Goal: Task Accomplishment & Management: Use online tool/utility

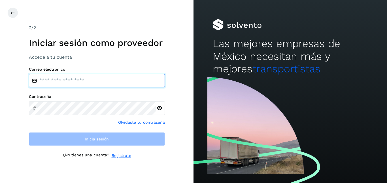
click at [88, 80] on input "email" at bounding box center [97, 81] width 136 height 14
type input "**********"
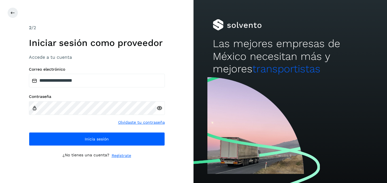
click at [157, 110] on icon at bounding box center [159, 108] width 6 height 6
click at [94, 132] on div "**********" at bounding box center [97, 106] width 136 height 79
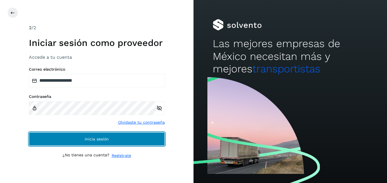
click at [93, 134] on button "Inicia sesión" at bounding box center [97, 139] width 136 height 14
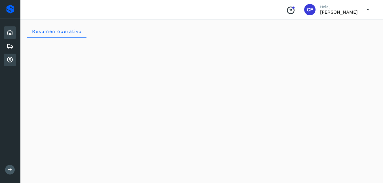
click at [10, 56] on icon at bounding box center [10, 59] width 7 height 7
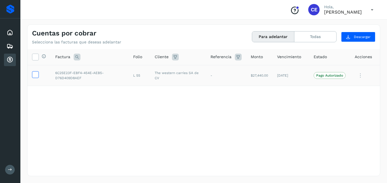
click at [33, 73] on icon at bounding box center [35, 74] width 6 height 6
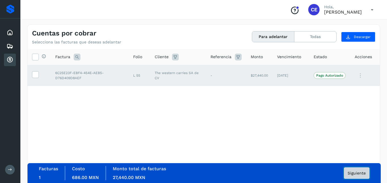
click at [355, 170] on button "Siguiente" at bounding box center [357, 172] width 26 height 11
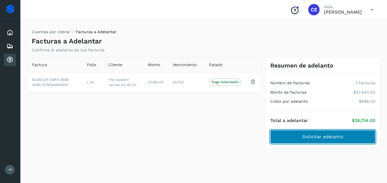
click at [316, 139] on span "Solicitar adelanto" at bounding box center [322, 137] width 41 height 6
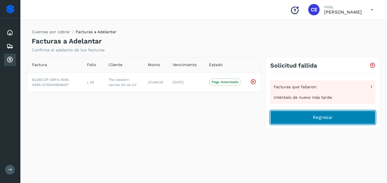
click at [311, 122] on button "Regresar" at bounding box center [322, 118] width 105 height 14
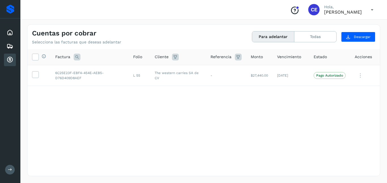
click at [374, 8] on icon at bounding box center [373, 10] width 12 height 12
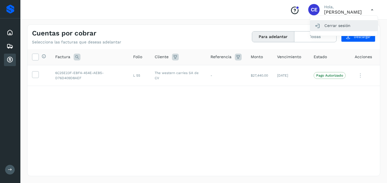
click at [339, 26] on div "Cerrar sesión" at bounding box center [343, 25] width 67 height 11
